Goal: Book appointment/travel/reservation

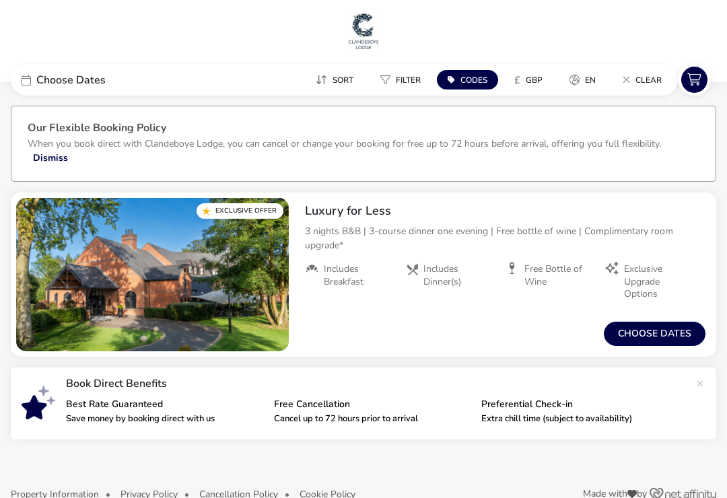
click at [652, 343] on button "Choose dates" at bounding box center [655, 334] width 102 height 24
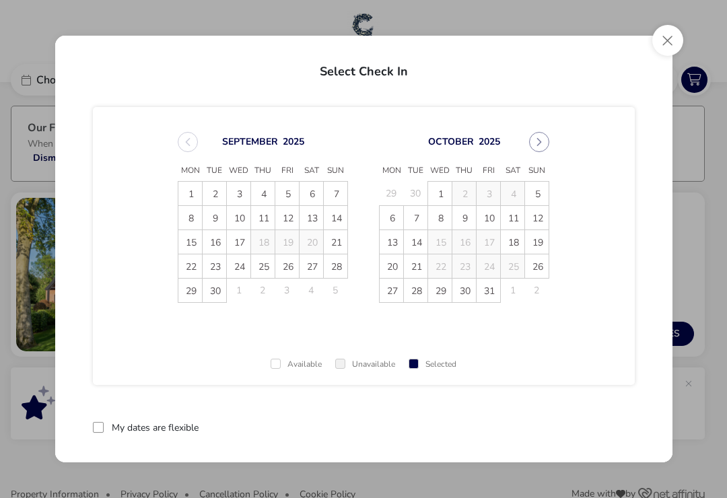
click at [539, 139] on icon "Next Month" at bounding box center [539, 141] width 9 height 9
click at [540, 150] on button "Next Month" at bounding box center [539, 142] width 20 height 20
click at [271, 267] on span "20" at bounding box center [264, 267] width 24 height 24
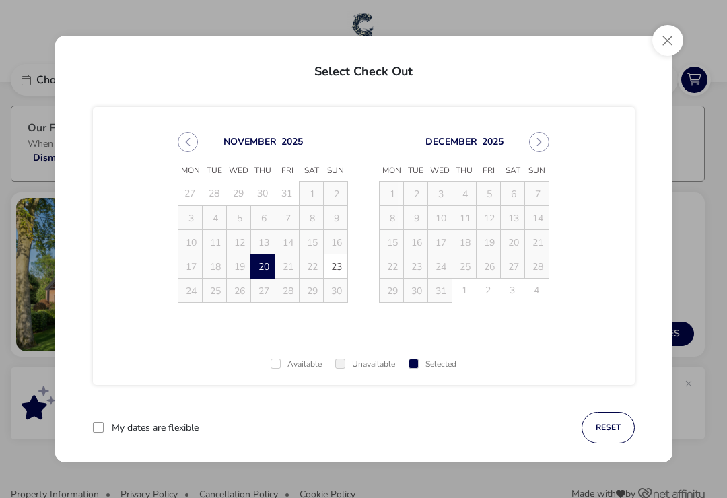
click at [263, 266] on span "20" at bounding box center [264, 267] width 24 height 24
click at [250, 362] on div "Available Unavailable Selected" at bounding box center [364, 360] width 542 height 50
click at [570, 304] on div "[DATE] Mon Tue Wed Thu Fri Sat Sun 27 28 29 30 31 1 2 3 4 5 6 7 8 9 10 11 12 13…" at bounding box center [364, 246] width 542 height 278
click at [188, 143] on icon "Previous Month" at bounding box center [188, 142] width 5 height 8
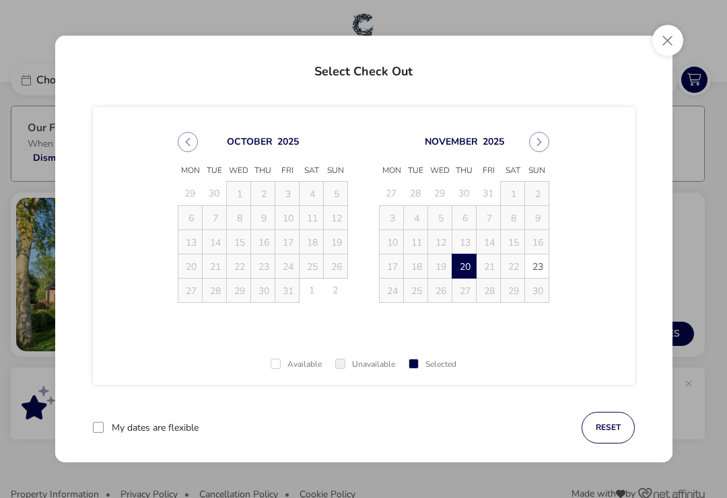
click at [673, 47] on button "Close" at bounding box center [668, 40] width 31 height 31
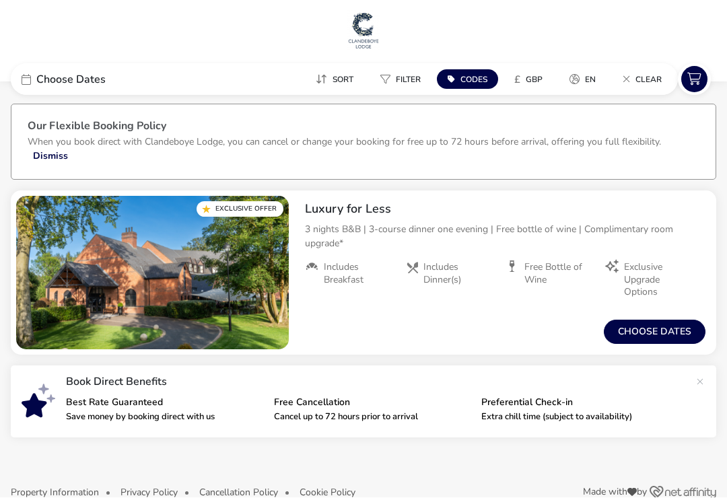
scroll to position [9, 0]
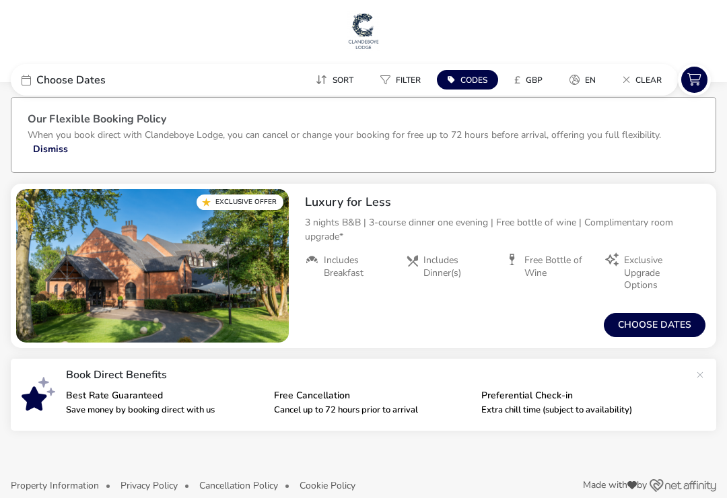
click at [663, 325] on button "Choose dates" at bounding box center [655, 325] width 102 height 24
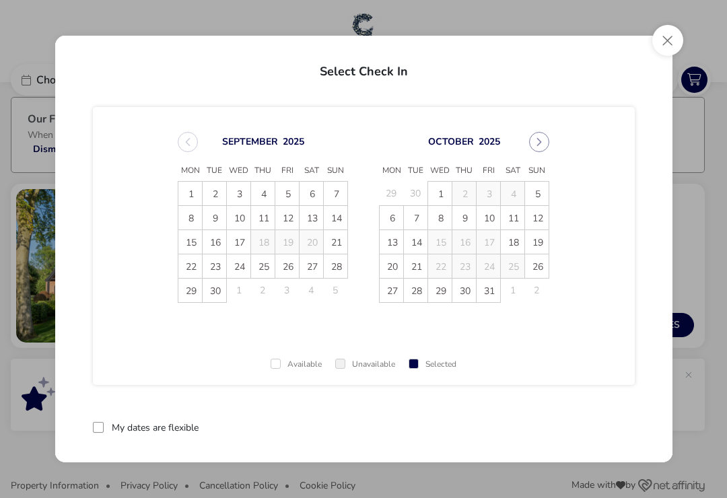
click at [543, 152] on button "Next Month" at bounding box center [539, 142] width 20 height 20
click at [544, 151] on button "Next Month" at bounding box center [539, 142] width 20 height 20
click at [543, 150] on button "Next Month" at bounding box center [539, 142] width 20 height 20
click at [536, 151] on button "Next Month" at bounding box center [539, 142] width 20 height 20
click at [222, 271] on span "20" at bounding box center [215, 267] width 24 height 24
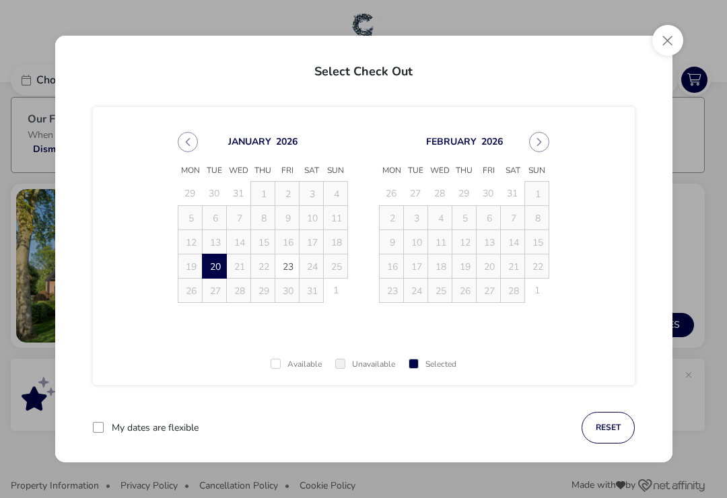
click at [319, 265] on td "24" at bounding box center [312, 267] width 24 height 24
click at [668, 46] on button "Close" at bounding box center [668, 40] width 31 height 31
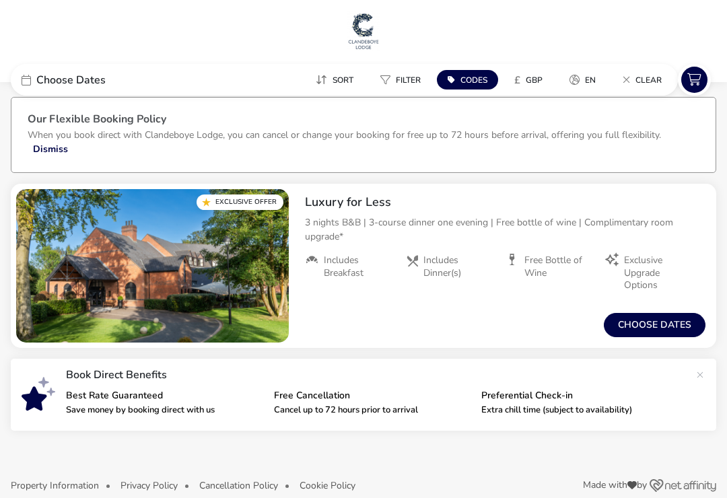
click at [645, 320] on button "Choose dates" at bounding box center [655, 325] width 102 height 24
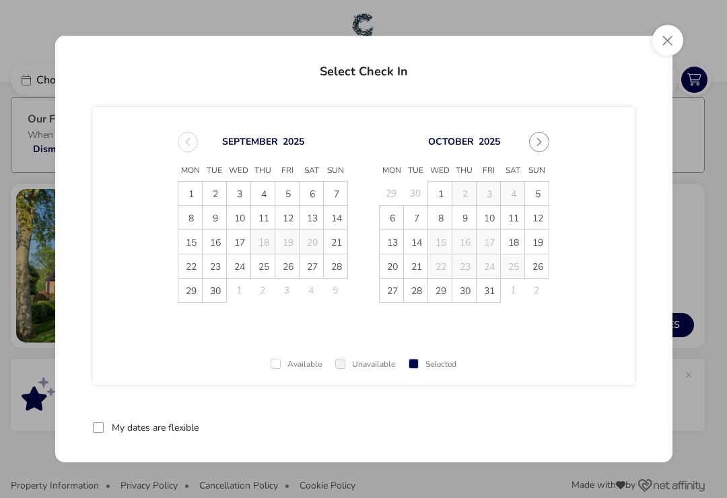
click at [535, 143] on icon "Next Month" at bounding box center [539, 141] width 9 height 9
click at [490, 250] on span "14" at bounding box center [489, 243] width 24 height 24
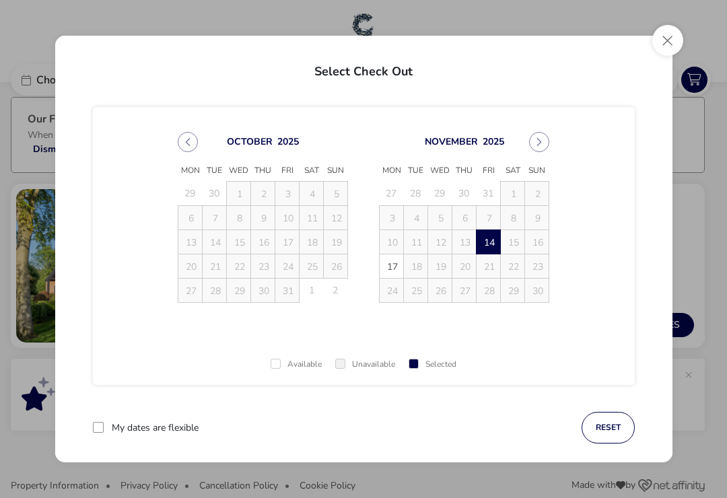
click at [541, 151] on button "Next Month" at bounding box center [539, 142] width 20 height 20
click at [663, 53] on button "Close" at bounding box center [668, 40] width 31 height 31
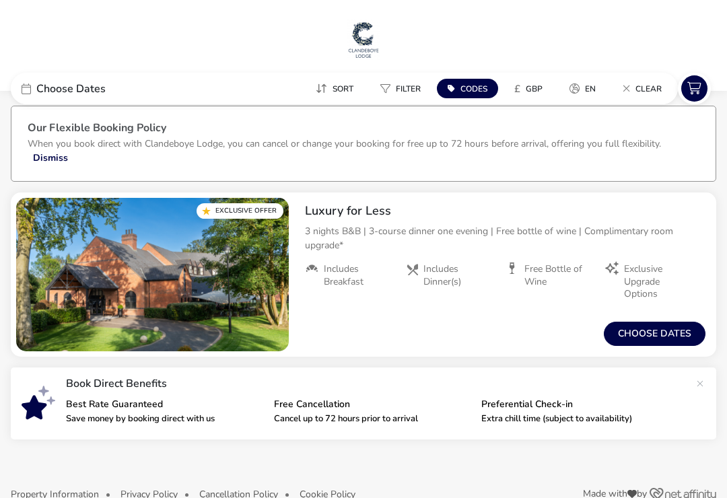
scroll to position [0, 0]
